Goal: Task Accomplishment & Management: Use online tool/utility

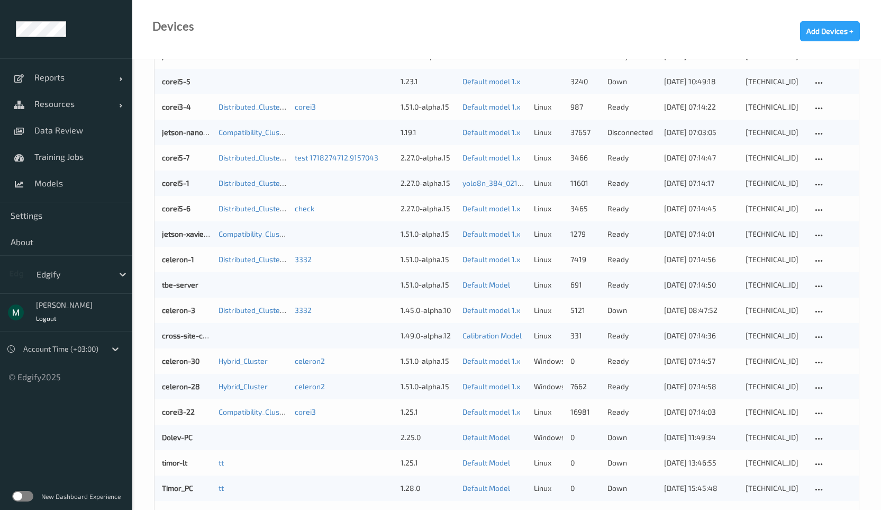
scroll to position [445, 0]
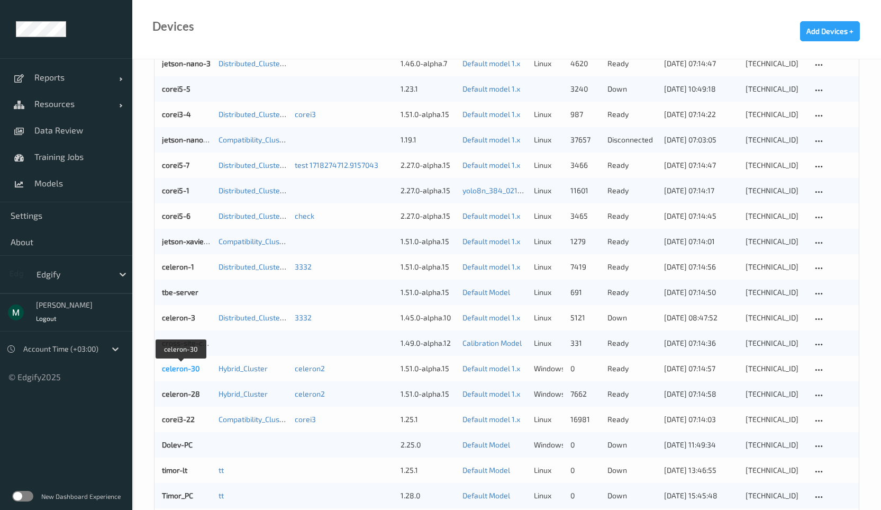
click at [193, 370] on link "celeron-30" at bounding box center [181, 368] width 38 height 9
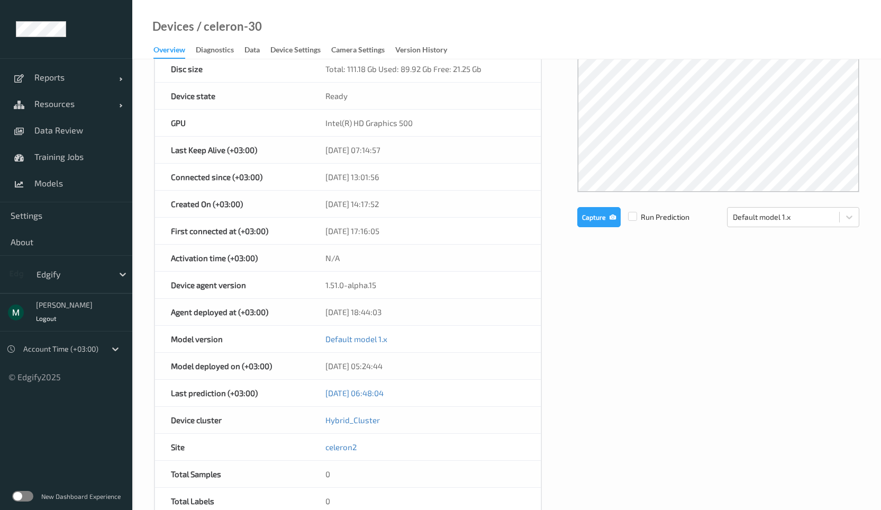
scroll to position [381, 0]
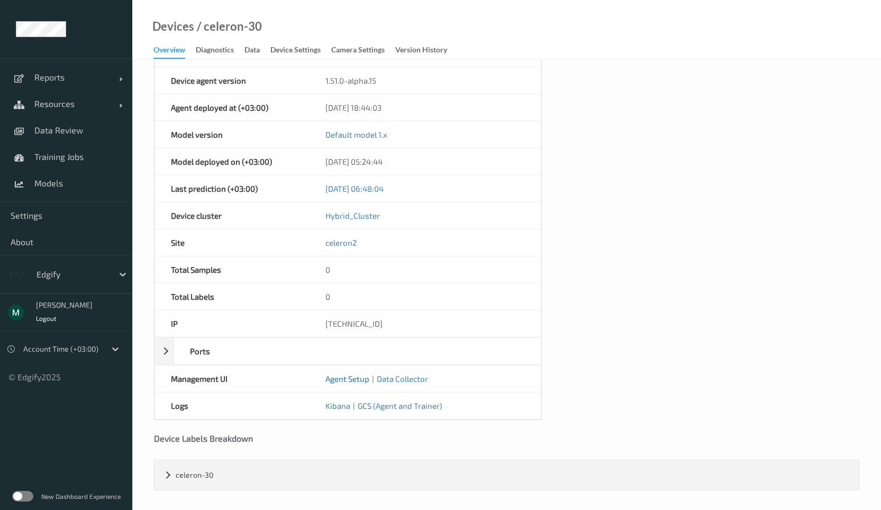
click at [347, 376] on link "Agent Setup" at bounding box center [348, 379] width 44 height 10
drag, startPoint x: 391, startPoint y: 323, endPoint x: 282, endPoint y: 324, distance: 109.6
click at [287, 325] on div "IP [TECHNICAL_ID]" at bounding box center [348, 323] width 387 height 27
copy div "[TECHNICAL_ID]"
click at [360, 211] on link "Hybrid_Cluster" at bounding box center [353, 216] width 55 height 10
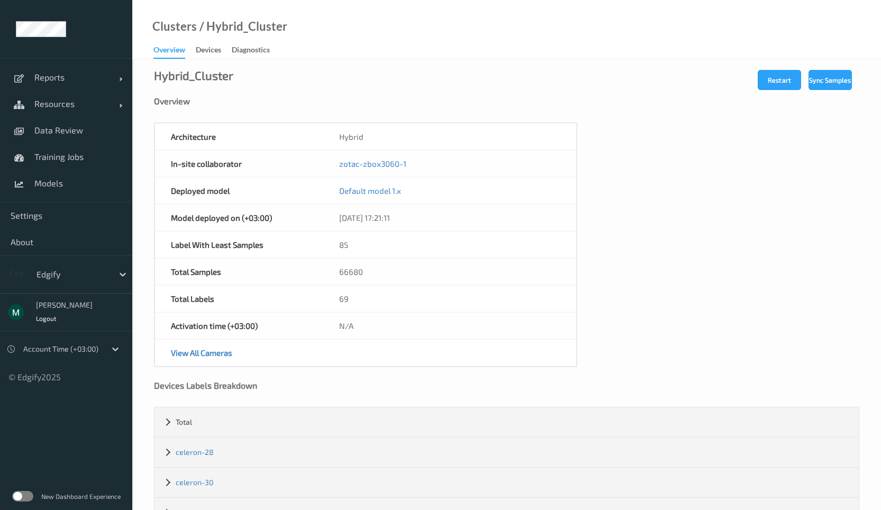
scroll to position [64, 0]
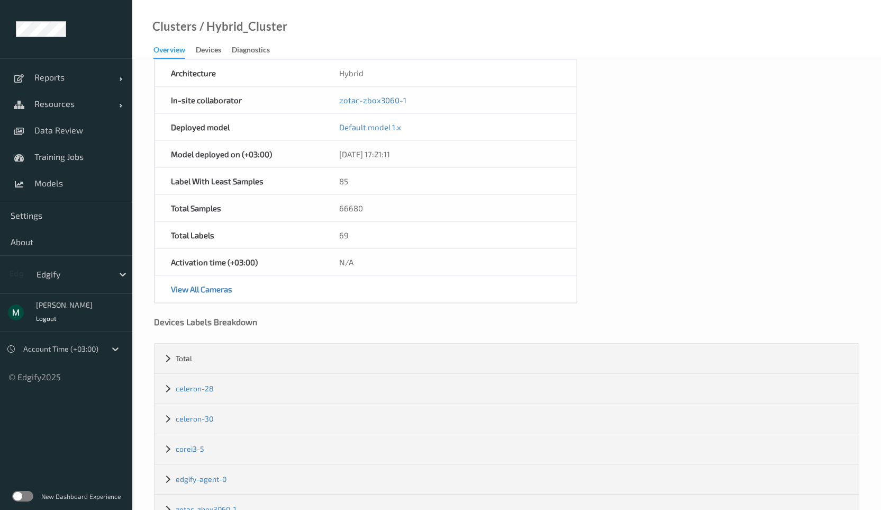
click at [432, 98] on div "zotac-zbox3060-1" at bounding box center [449, 100] width 253 height 26
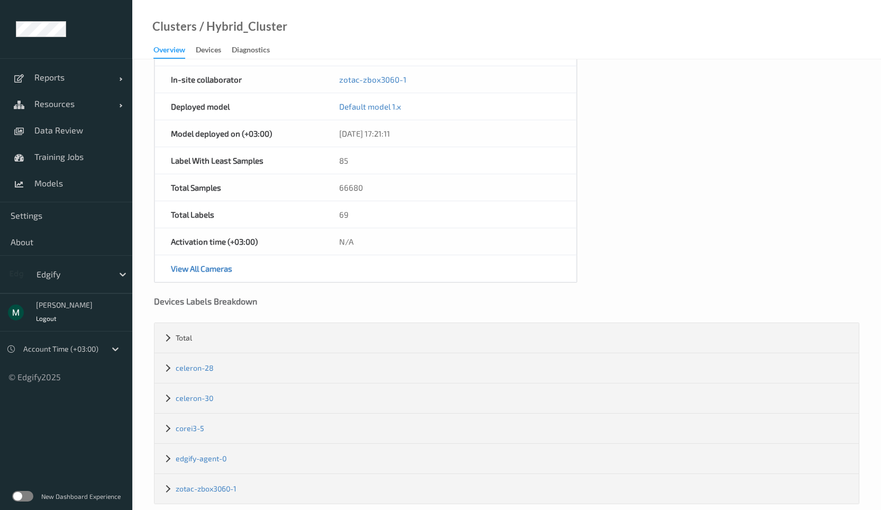
scroll to position [100, 0]
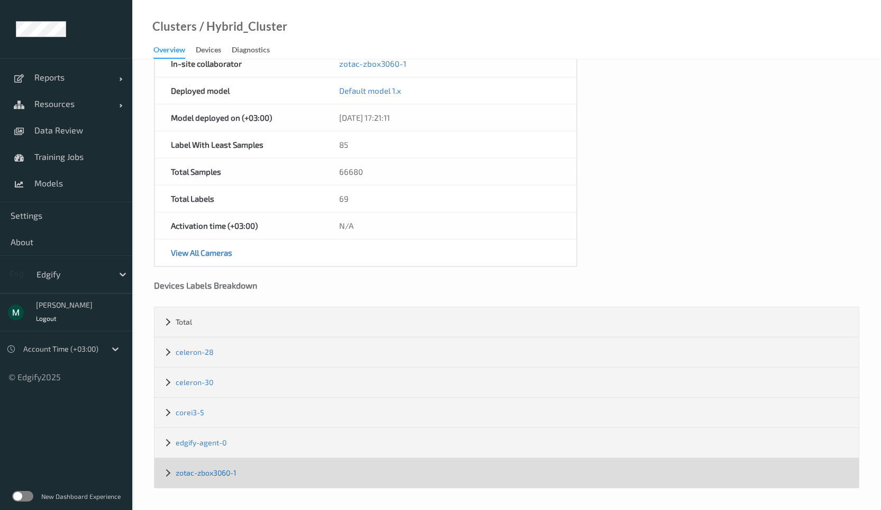
click at [216, 474] on link "zotac-zbox3060-1" at bounding box center [206, 472] width 61 height 9
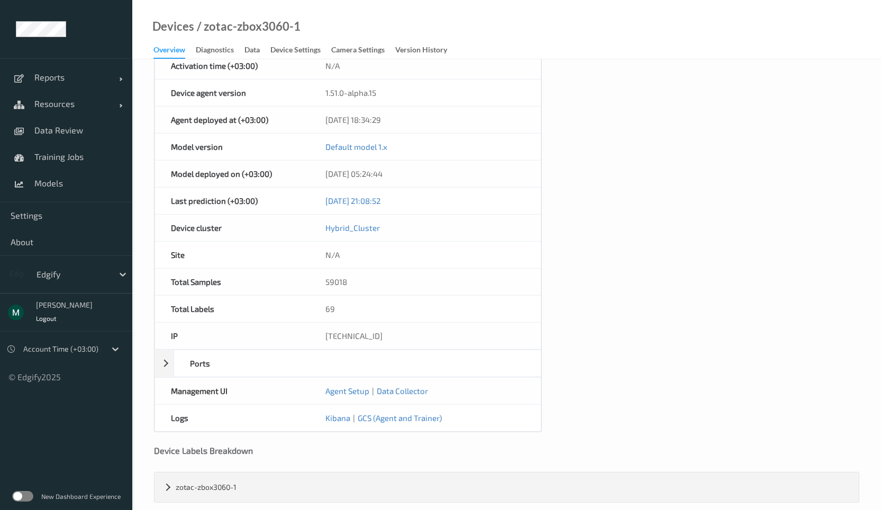
scroll to position [381, 0]
drag, startPoint x: 379, startPoint y: 337, endPoint x: 318, endPoint y: 334, distance: 60.9
click at [318, 334] on div "[TECHNICAL_ID]" at bounding box center [425, 334] width 231 height 26
copy div "[TECHNICAL_ID]"
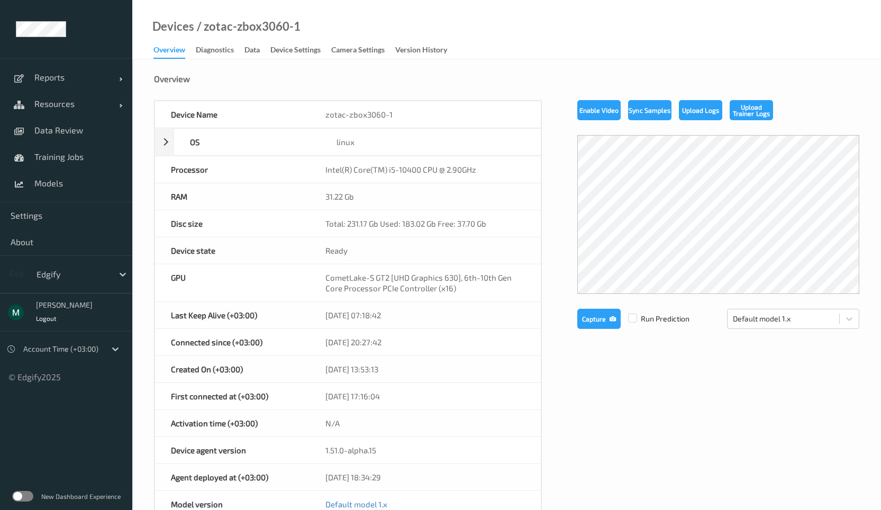
scroll to position [0, 0]
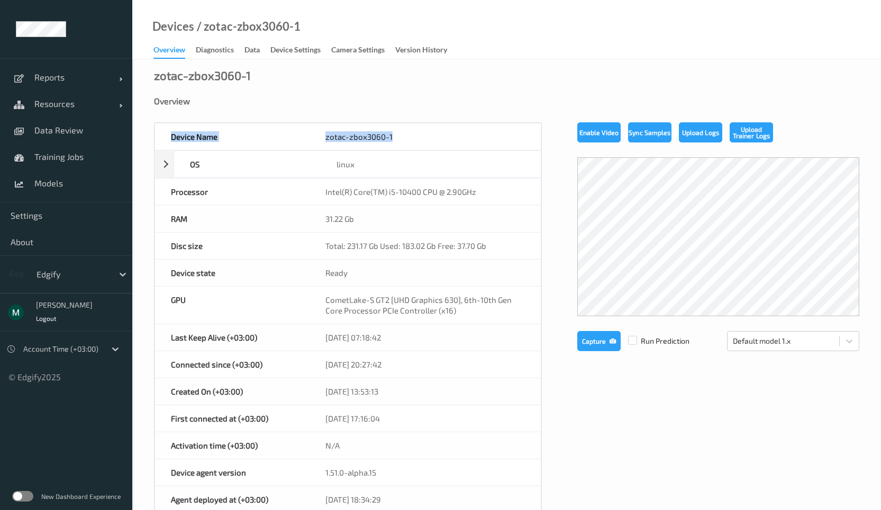
click at [309, 126] on div "Device Name zotac-zbox3060-1" at bounding box center [348, 137] width 387 height 28
copy div "Device Name zotac-zbox3060-1"
click at [347, 125] on div "zotac-zbox3060-1" at bounding box center [425, 136] width 231 height 26
click at [347, 133] on div "zotac-zbox3060-1" at bounding box center [425, 136] width 231 height 26
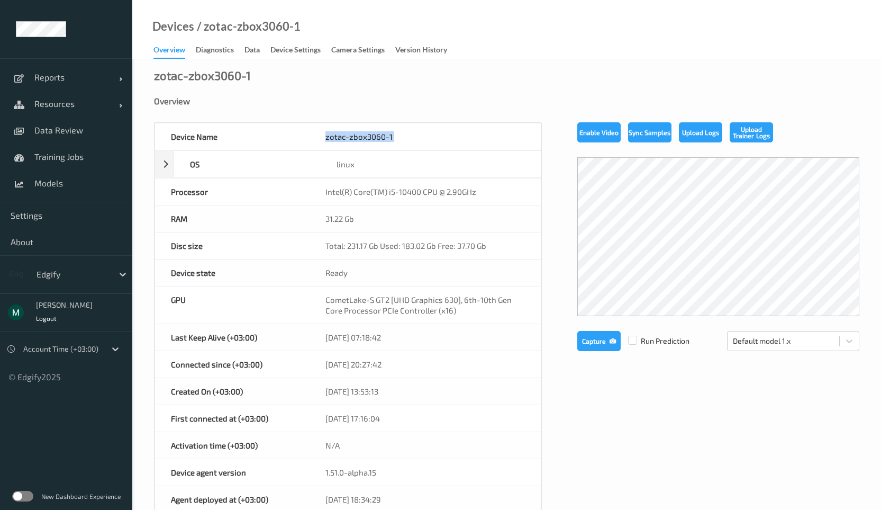
click at [347, 133] on div "zotac-zbox3060-1" at bounding box center [425, 136] width 231 height 26
copy div "zotac-zbox3060-1"
click at [20, 501] on label at bounding box center [22, 496] width 21 height 11
